Goal: Information Seeking & Learning: Check status

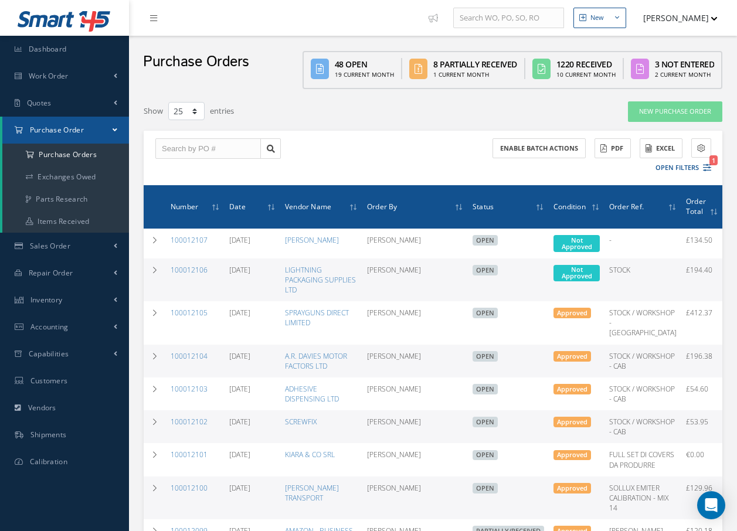
select select "25"
click at [422, 111] on div "Show 10 25 50 100 entries" at bounding box center [309, 111] width 348 height 21
click at [199, 269] on link "100012106" at bounding box center [189, 270] width 37 height 10
select select "25"
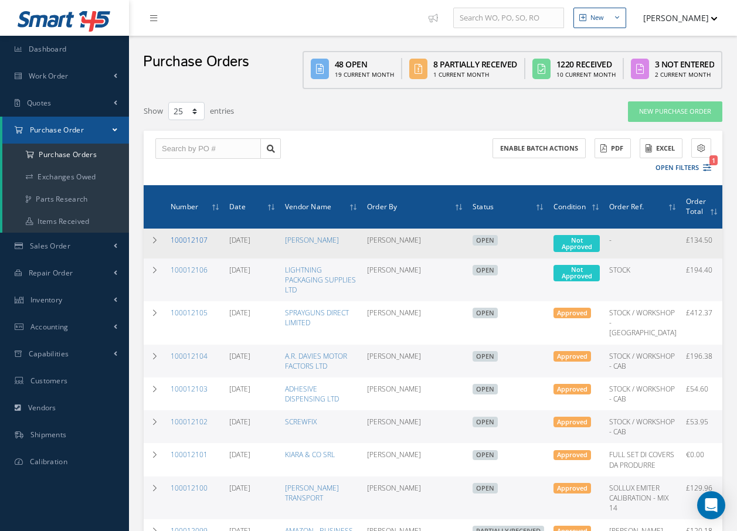
click at [185, 242] on link "100012107" at bounding box center [189, 240] width 37 height 10
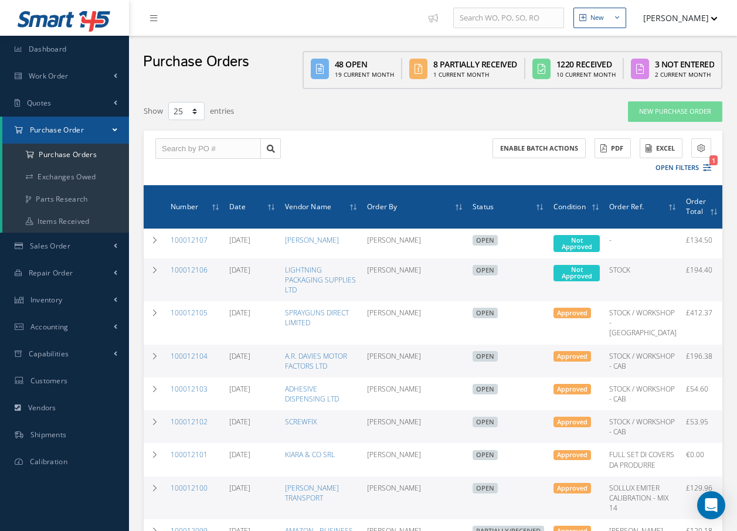
select select "25"
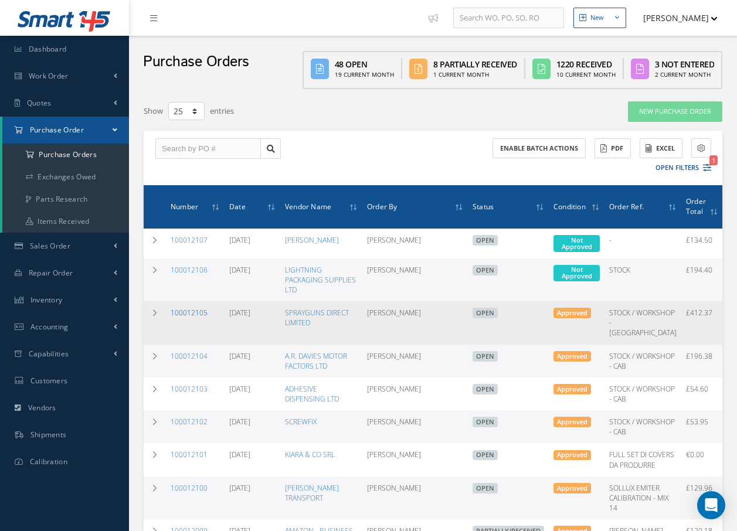
click at [202, 312] on link "100012105" at bounding box center [189, 313] width 37 height 10
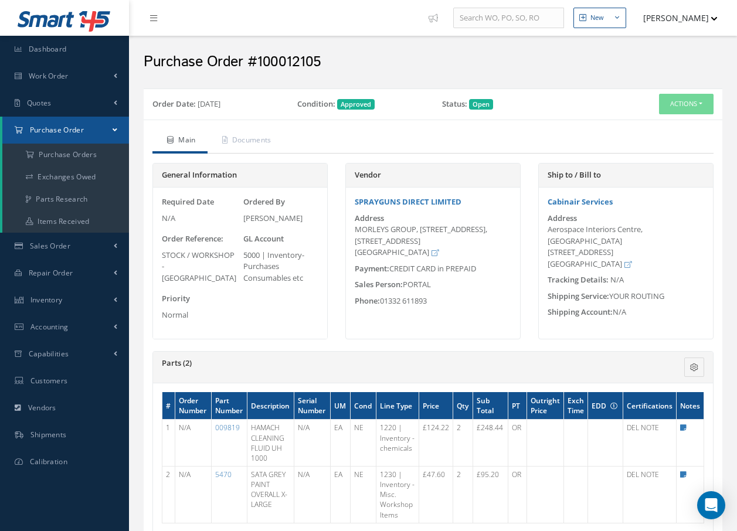
scroll to position [59, 0]
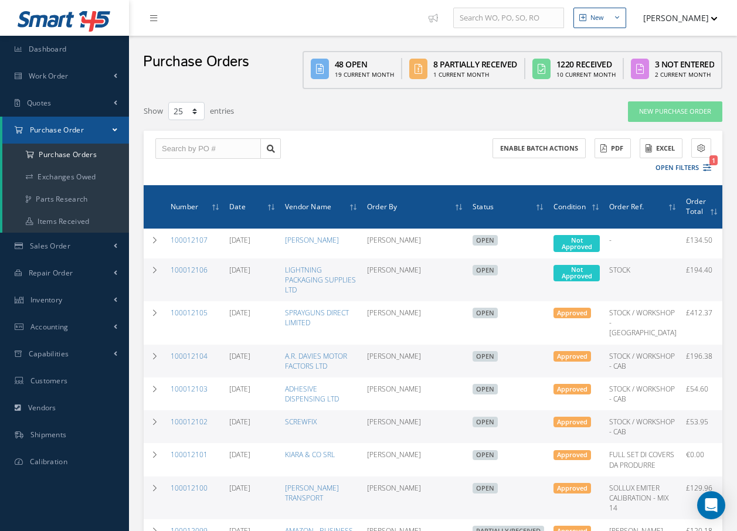
select select "25"
